Goal: Transaction & Acquisition: Register for event/course

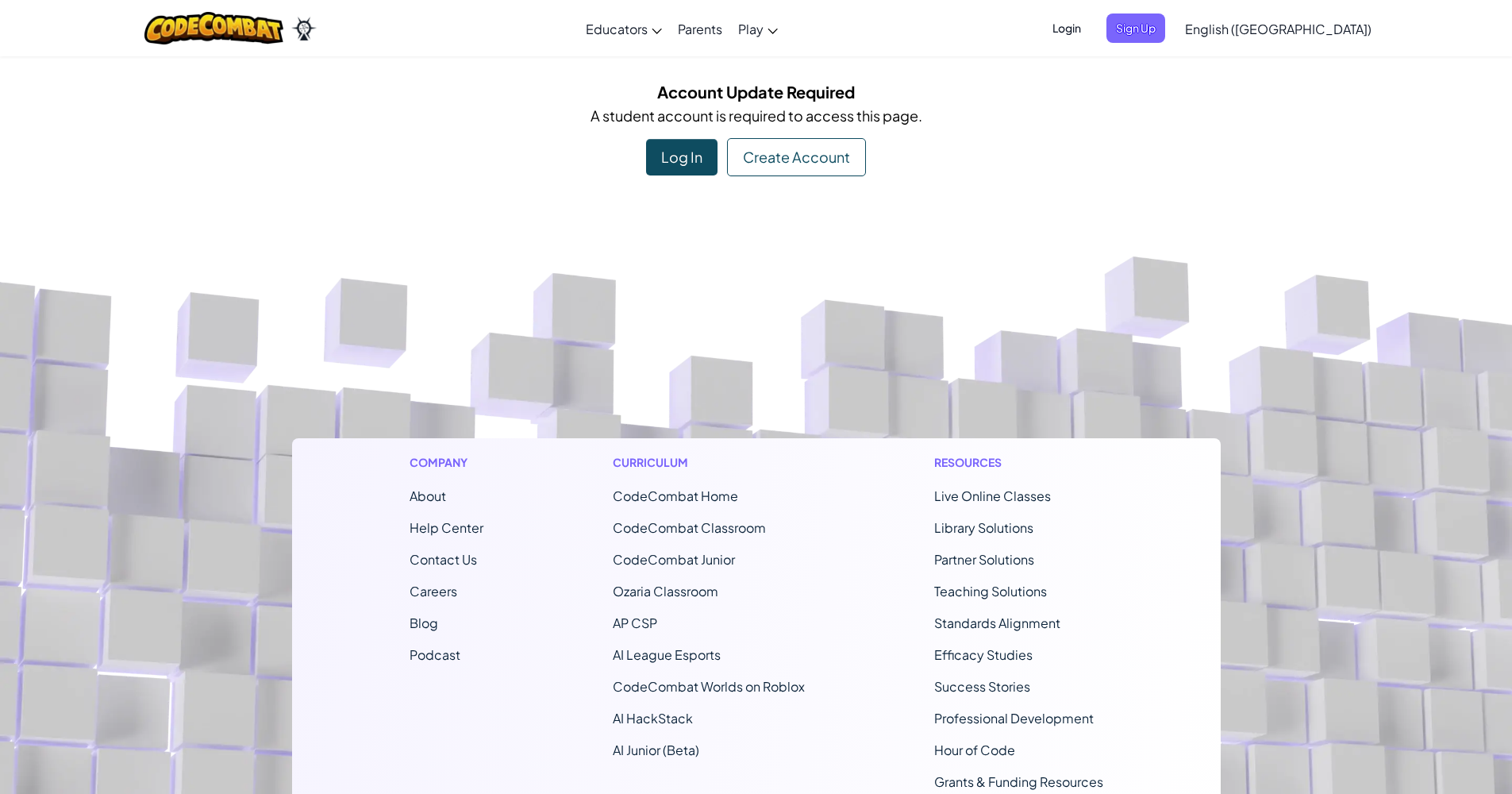
click at [750, 158] on div "Create Account" at bounding box center [796, 157] width 139 height 38
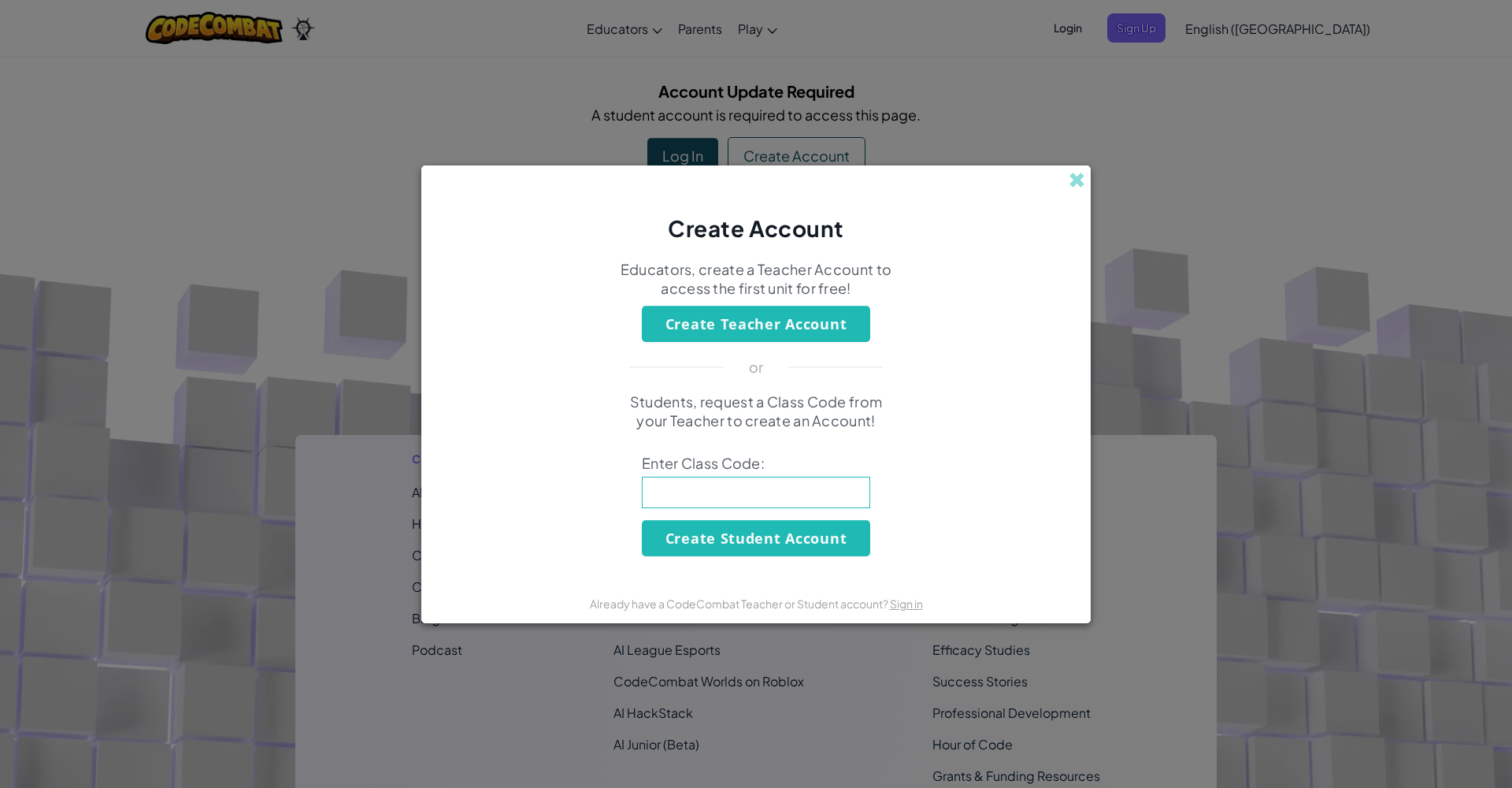
click at [786, 330] on button "Create Teacher Account" at bounding box center [755, 324] width 229 height 36
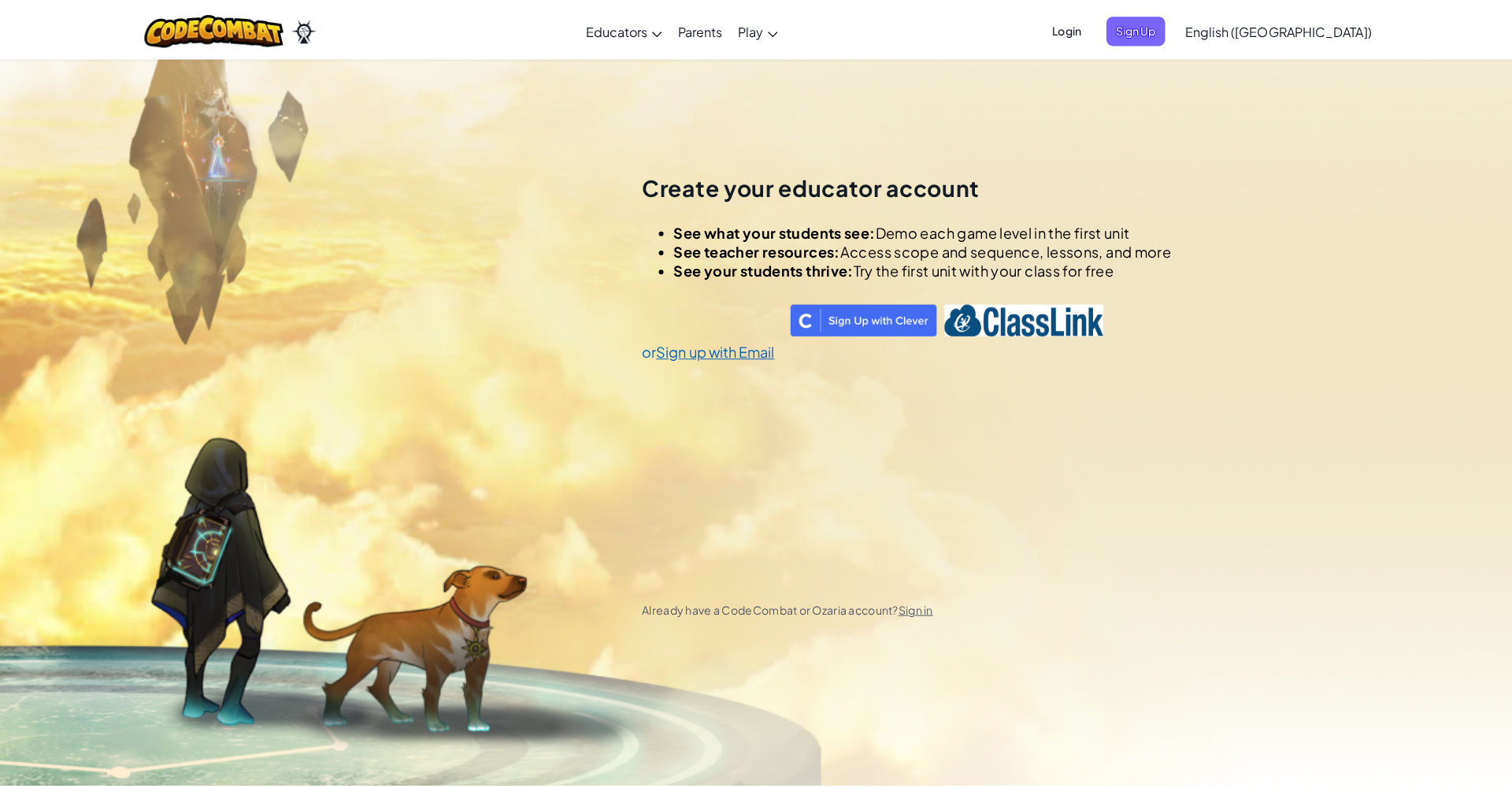
scroll to position [55, 0]
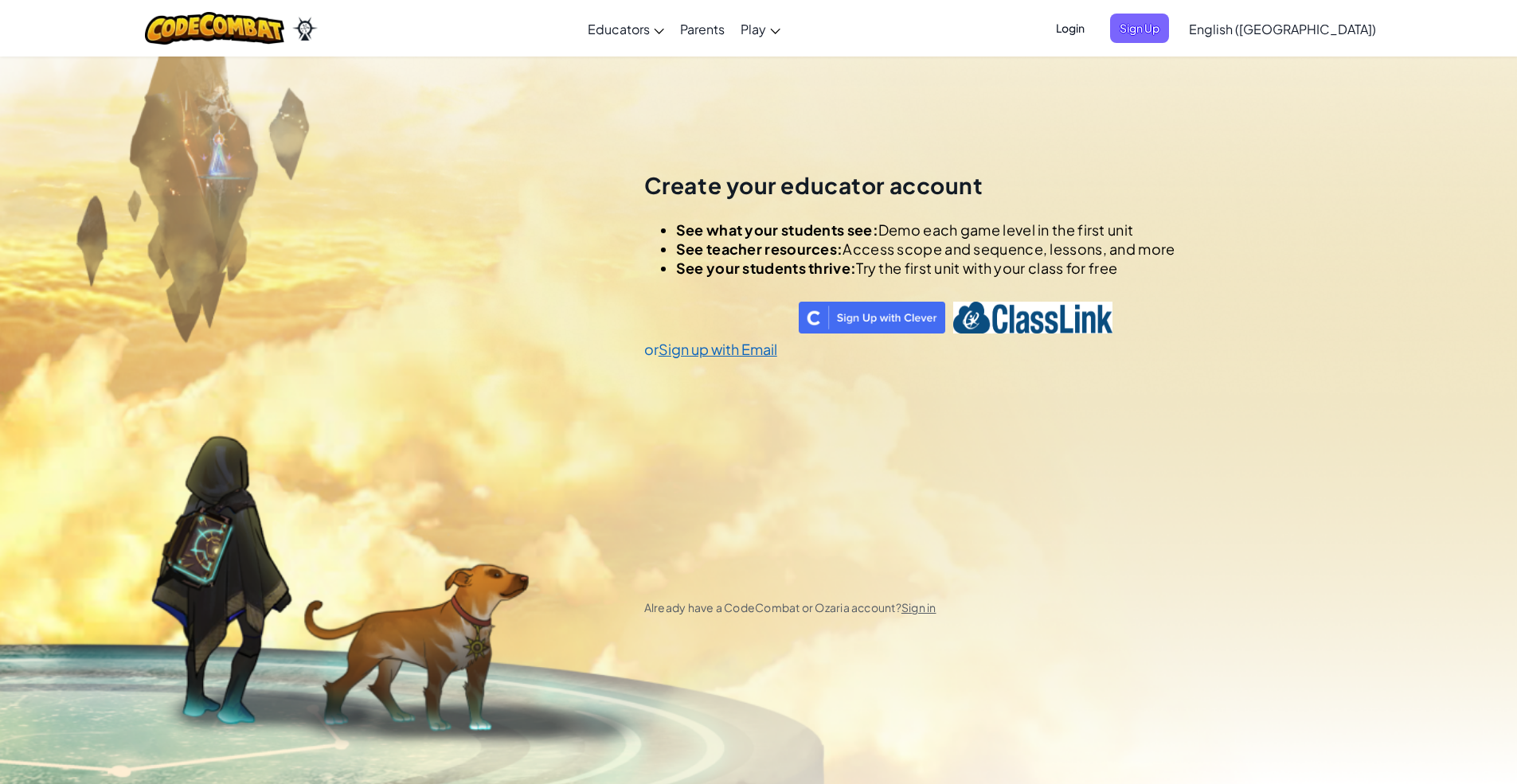
click at [758, 322] on div "Sign in with Google. Opens in new tab" at bounding box center [717, 318] width 146 height 35
click at [1094, 29] on span "Login" at bounding box center [1069, 29] width 48 height 29
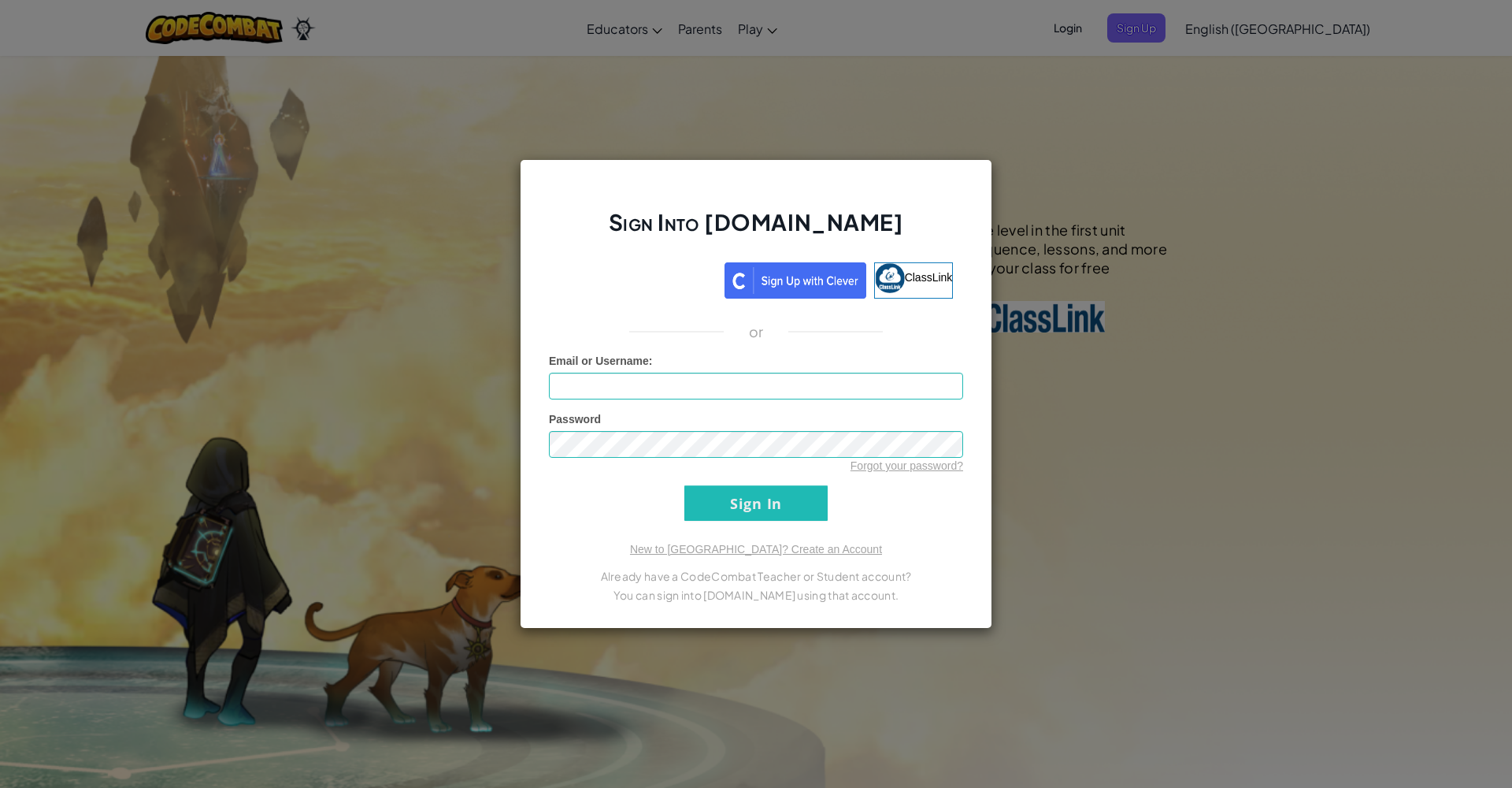
click at [662, 281] on div "Sign in with Google. Opens in new tab" at bounding box center [638, 278] width 158 height 34
